Goal: Find specific page/section: Find specific page/section

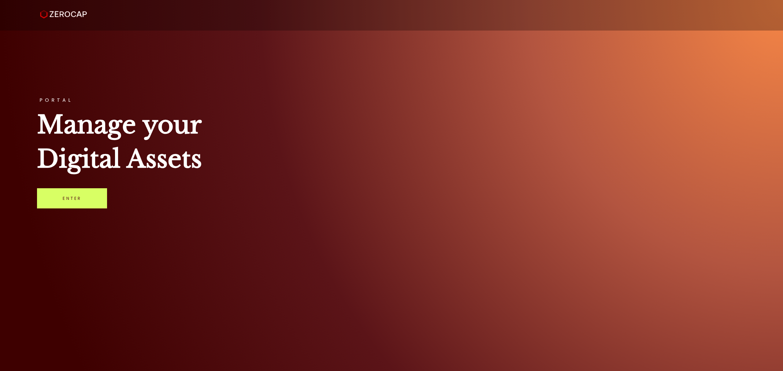
drag, startPoint x: 357, startPoint y: 53, endPoint x: 338, endPoint y: 66, distance: 23.9
click at [356, 53] on div "PORTAL Manage your Digital Assets Enter" at bounding box center [391, 185] width 783 height 371
click at [92, 194] on link "Enter" at bounding box center [72, 198] width 70 height 20
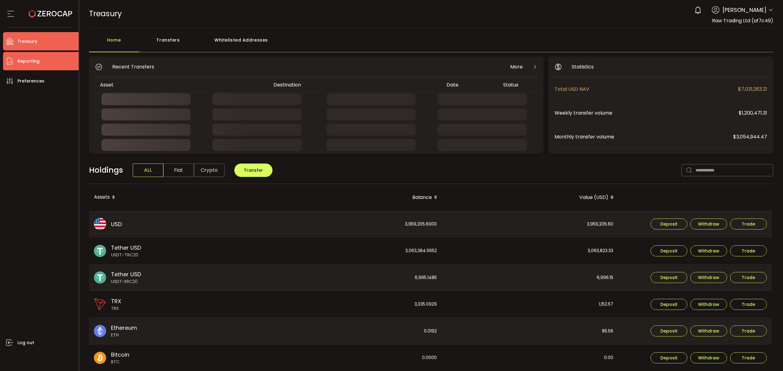
click at [52, 60] on li "Reporting" at bounding box center [41, 61] width 76 height 18
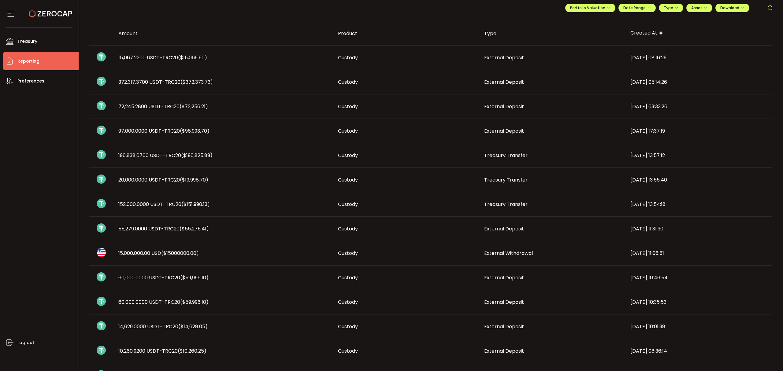
scroll to position [81, 0]
